Goal: Task Accomplishment & Management: Manage account settings

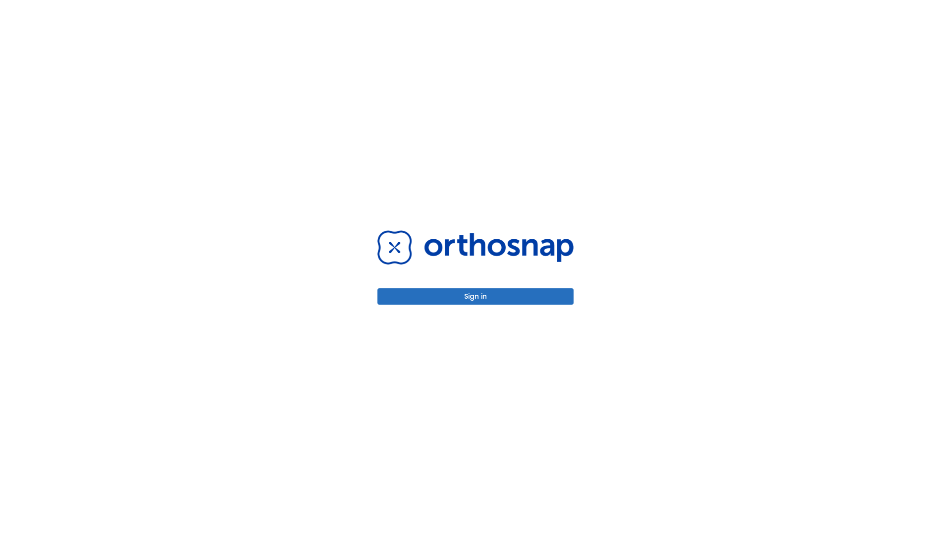
click at [476, 296] on button "Sign in" at bounding box center [476, 296] width 196 height 16
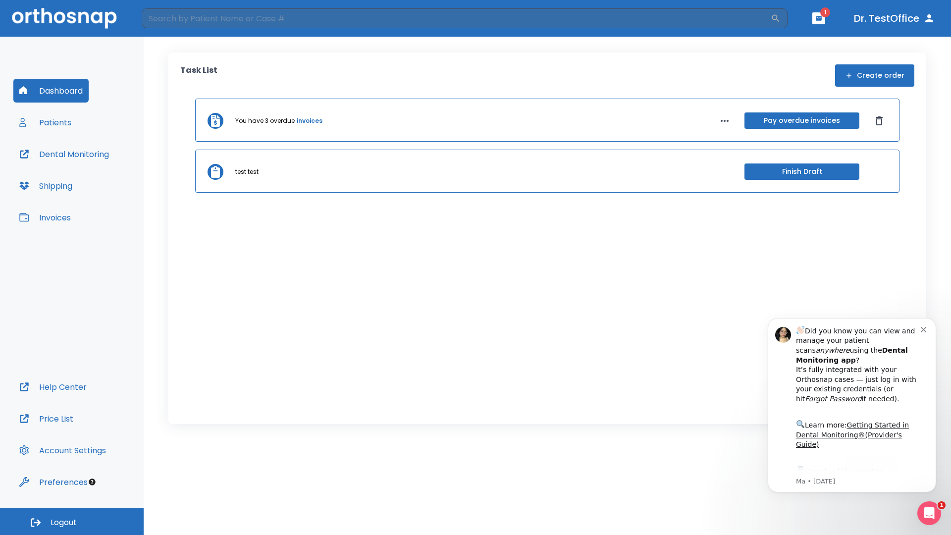
click at [72, 522] on span "Logout" at bounding box center [64, 522] width 26 height 11
